Goal: Find specific page/section: Find specific page/section

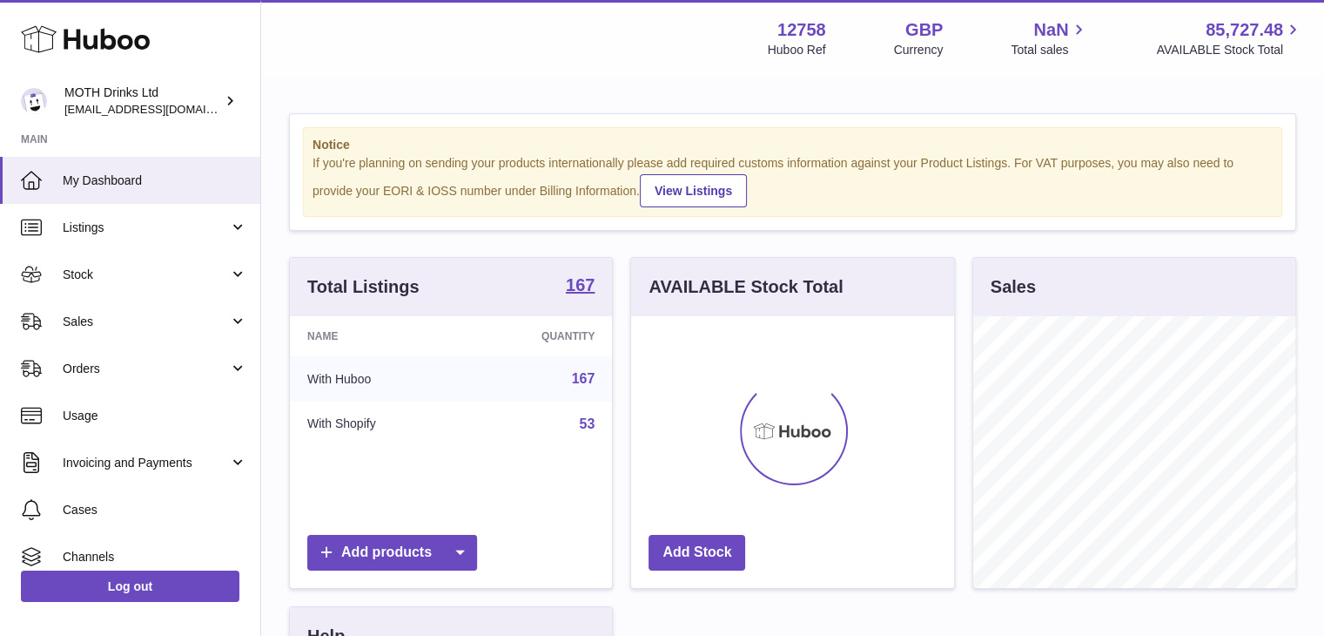
scroll to position [272, 323]
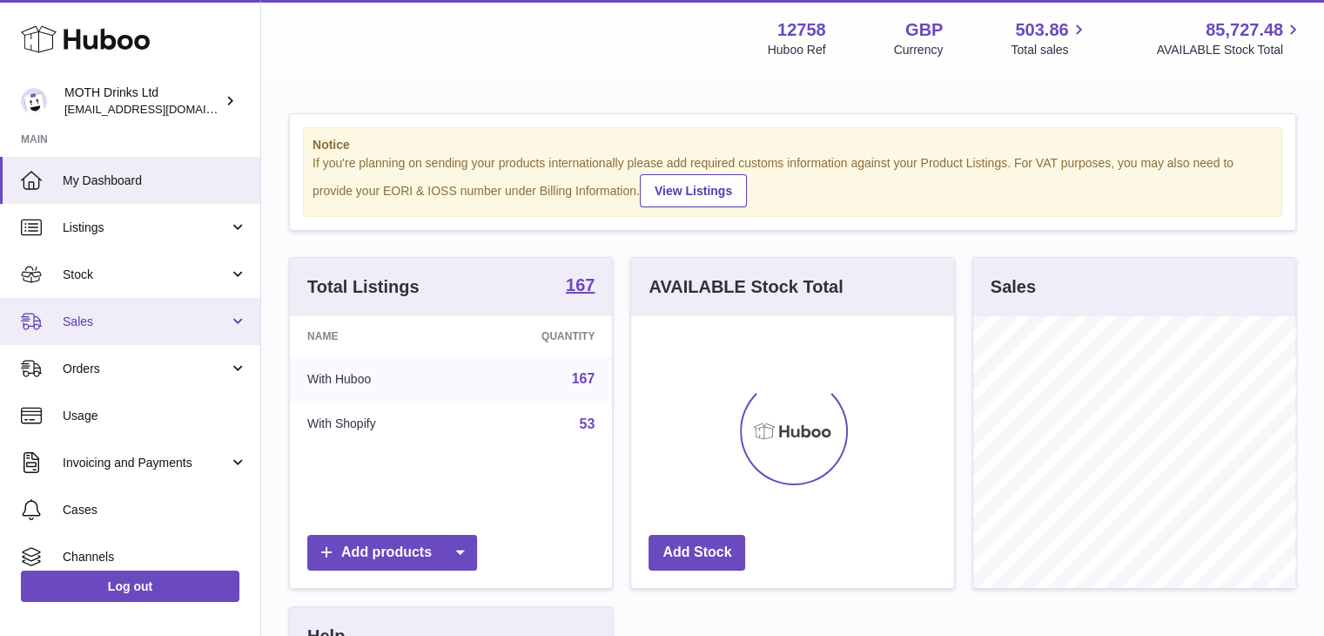
click at [224, 318] on span "Sales" at bounding box center [146, 321] width 166 height 17
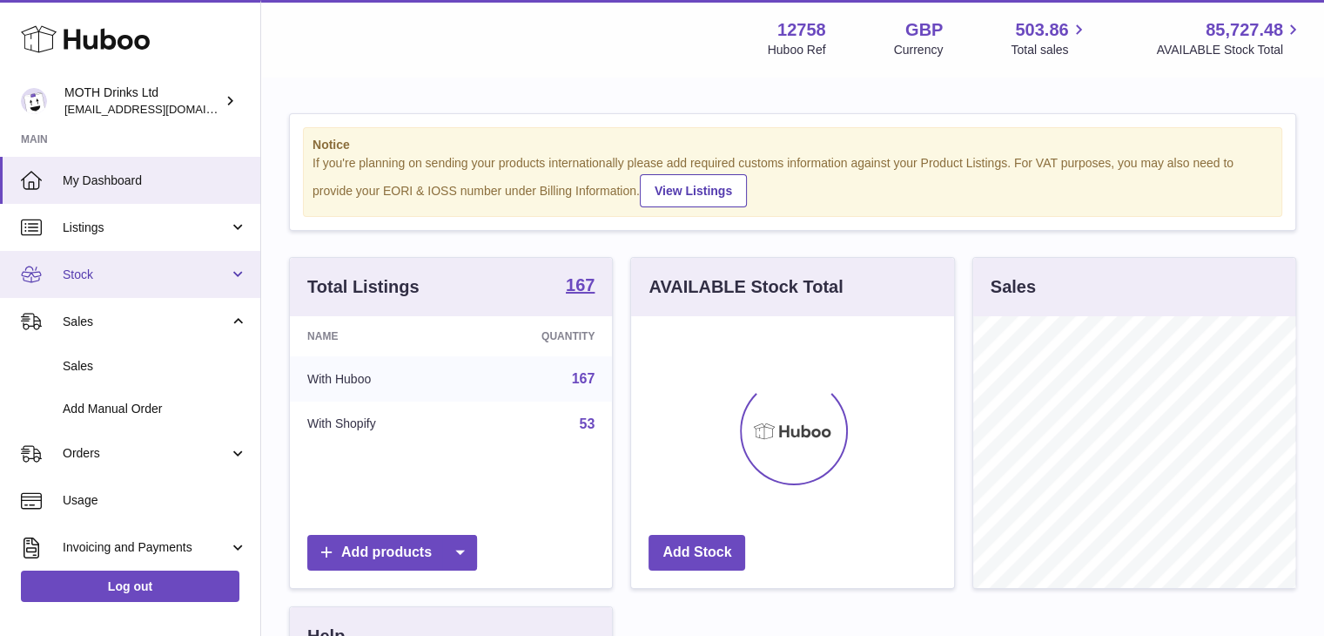
click at [167, 270] on span "Stock" at bounding box center [146, 274] width 166 height 17
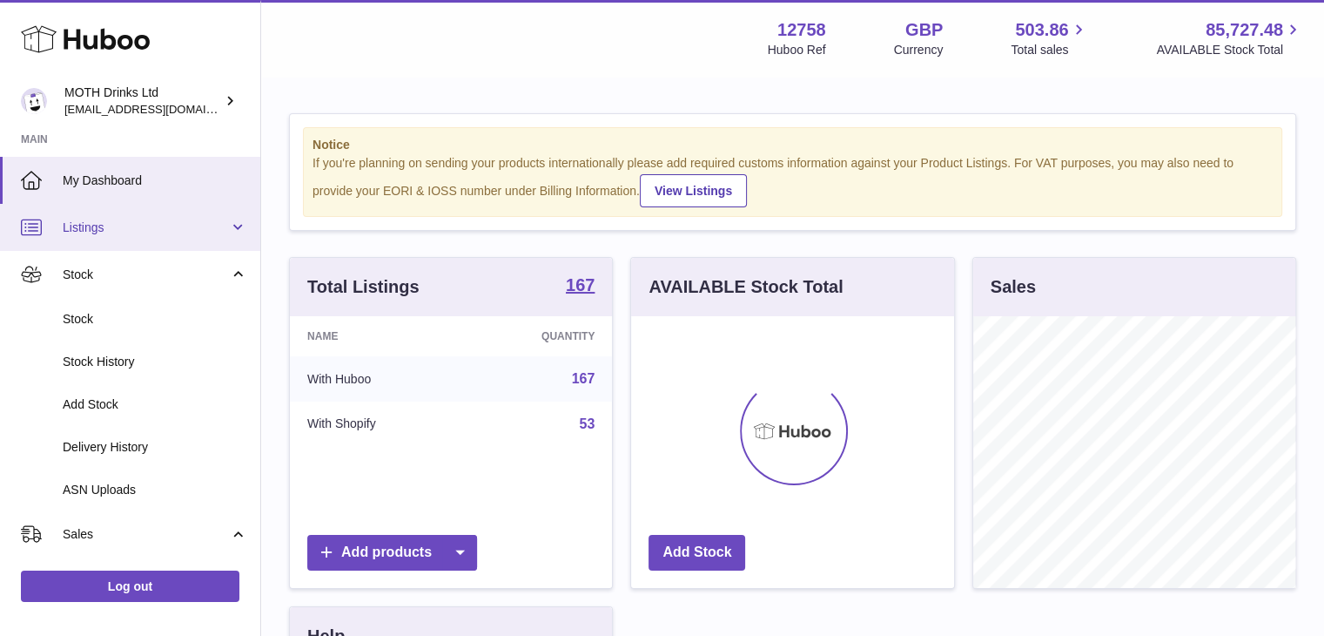
click at [197, 225] on span "Listings" at bounding box center [146, 227] width 166 height 17
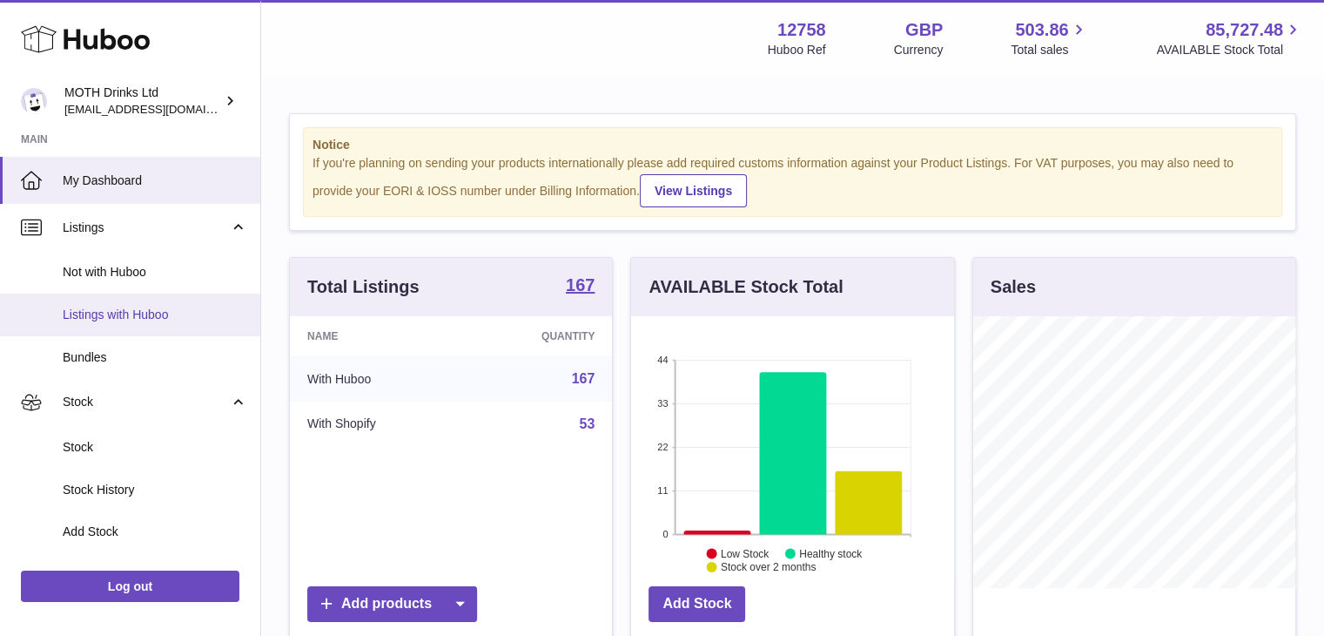
click at [182, 312] on span "Listings with Huboo" at bounding box center [155, 314] width 185 height 17
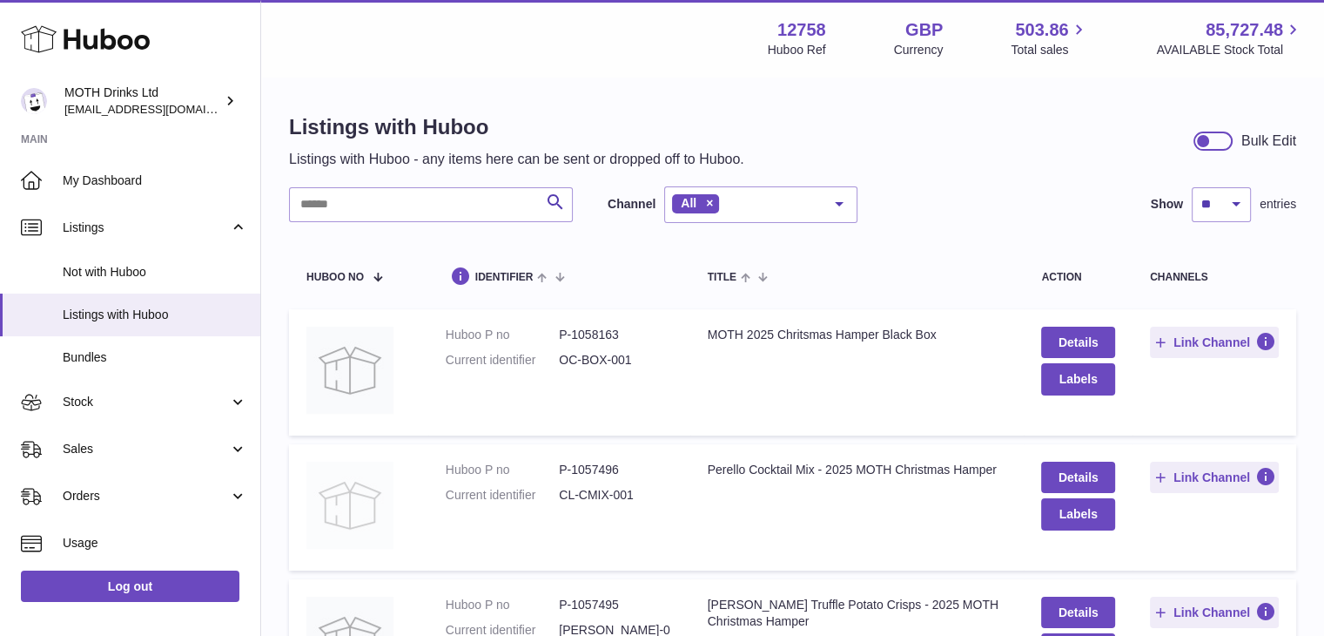
click at [373, 484] on img at bounding box center [349, 504] width 87 height 87
click at [462, 212] on input "text" at bounding box center [431, 204] width 284 height 35
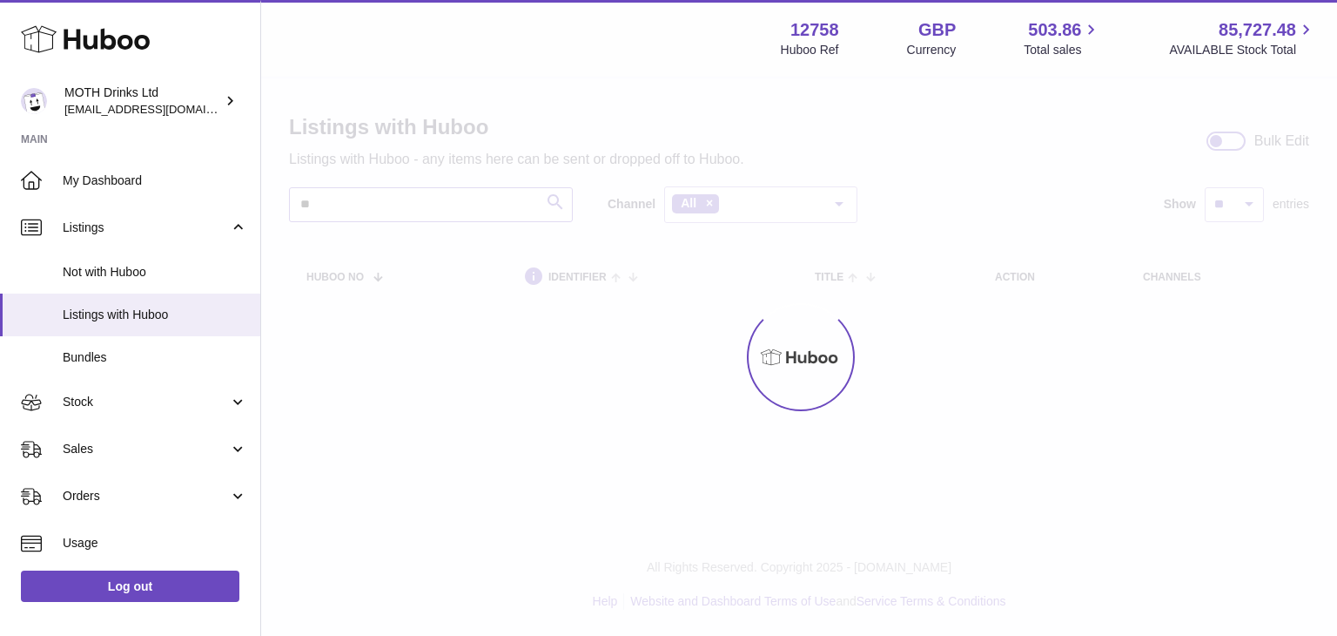
type input "*"
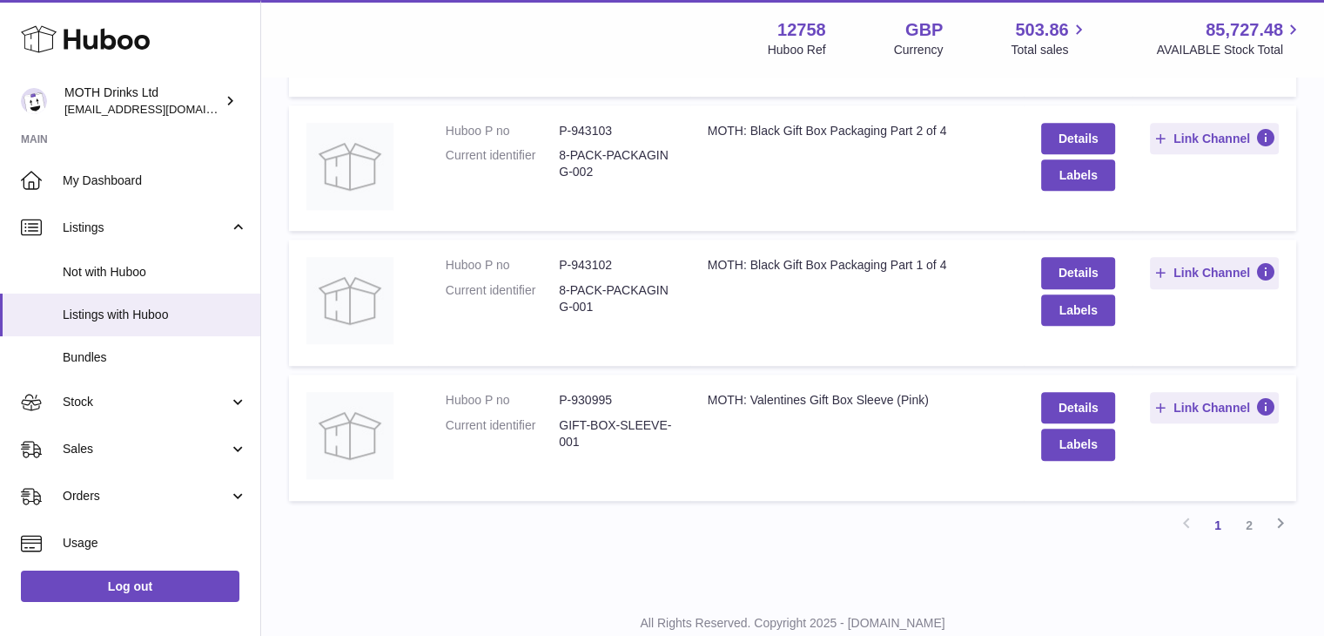
scroll to position [1151, 0]
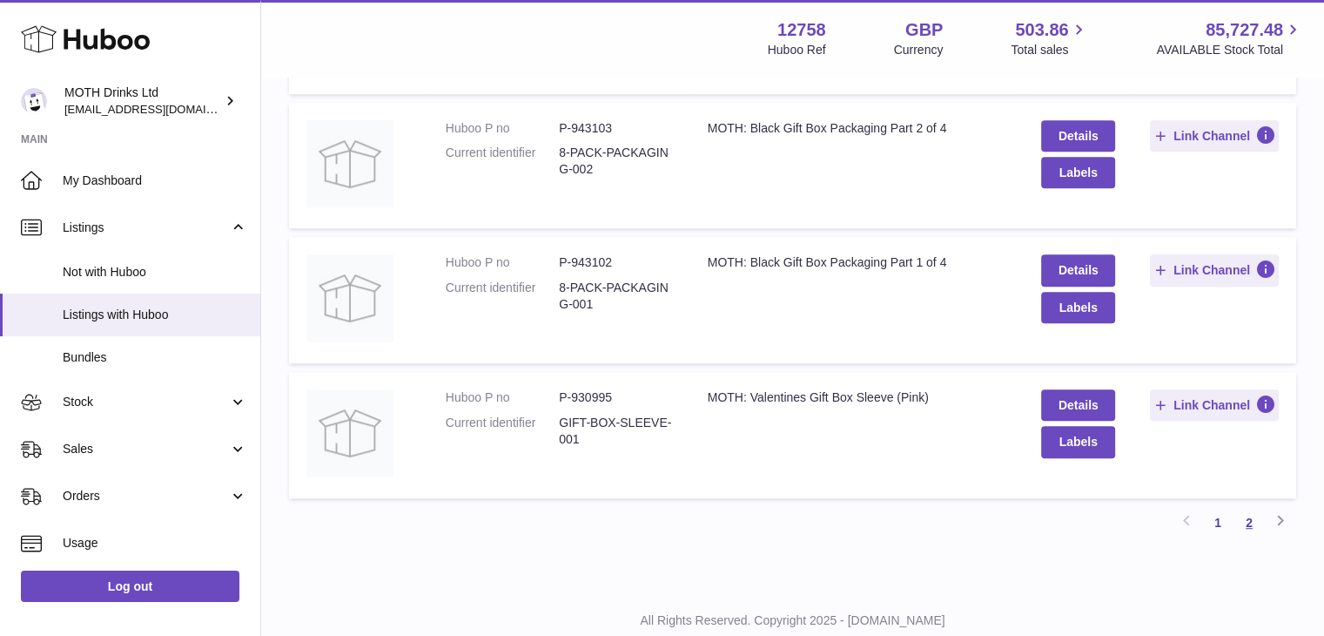
type input "********"
click at [1247, 510] on link "2" at bounding box center [1249, 522] width 31 height 31
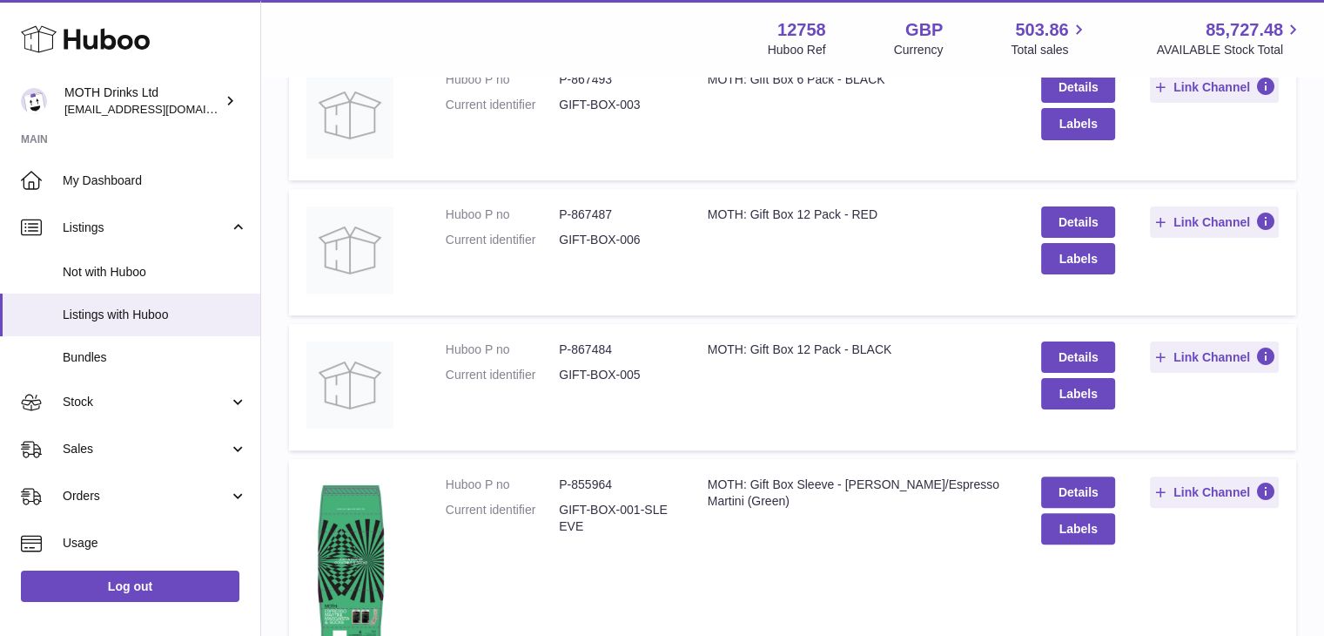
scroll to position [389, 0]
click at [585, 345] on dd "P-867484" at bounding box center [615, 350] width 113 height 17
copy dd "867484"
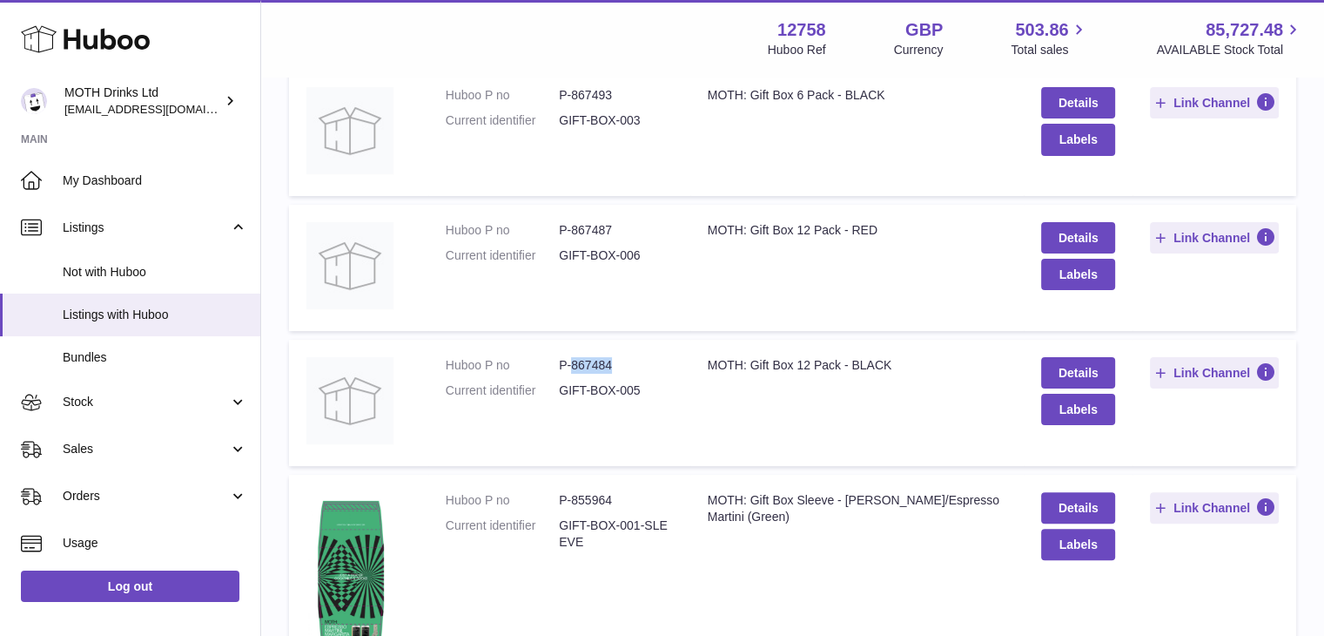
scroll to position [361, 0]
